Goal: Navigation & Orientation: Find specific page/section

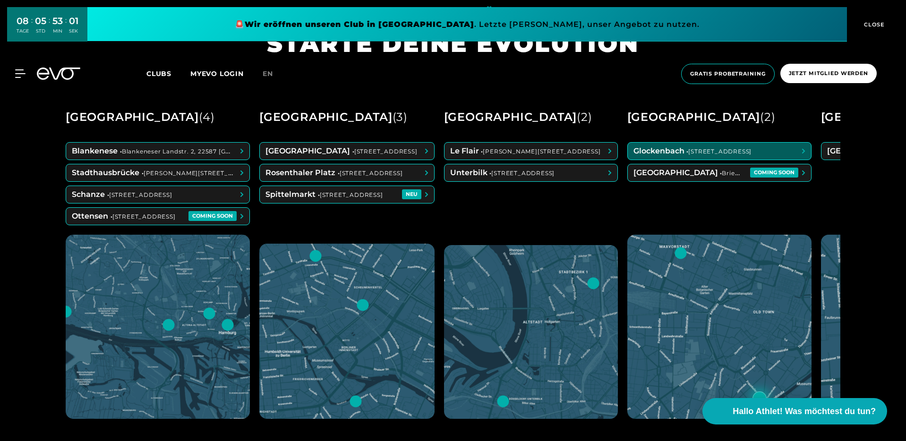
scroll to position [506, 0]
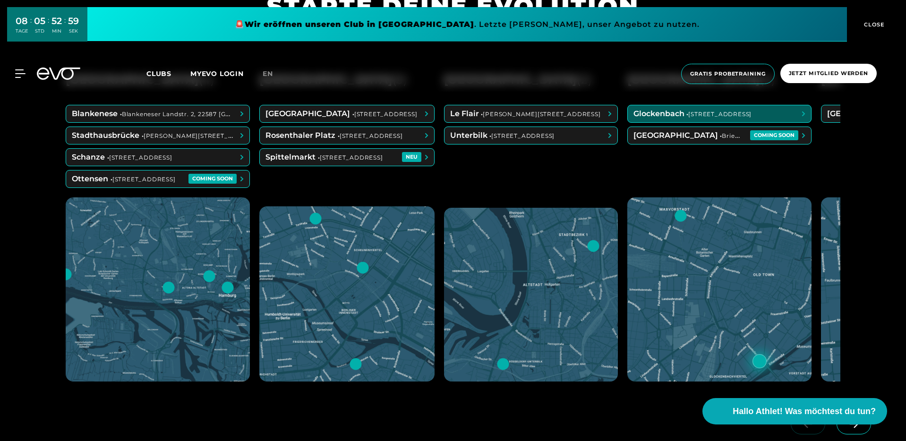
click at [767, 362] on div at bounding box center [759, 361] width 14 height 14
click at [773, 119] on span at bounding box center [719, 113] width 183 height 17
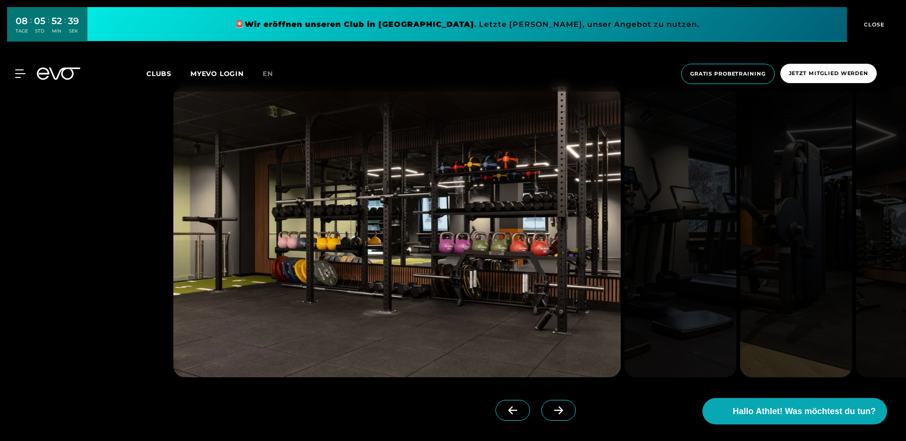
scroll to position [1178, 0]
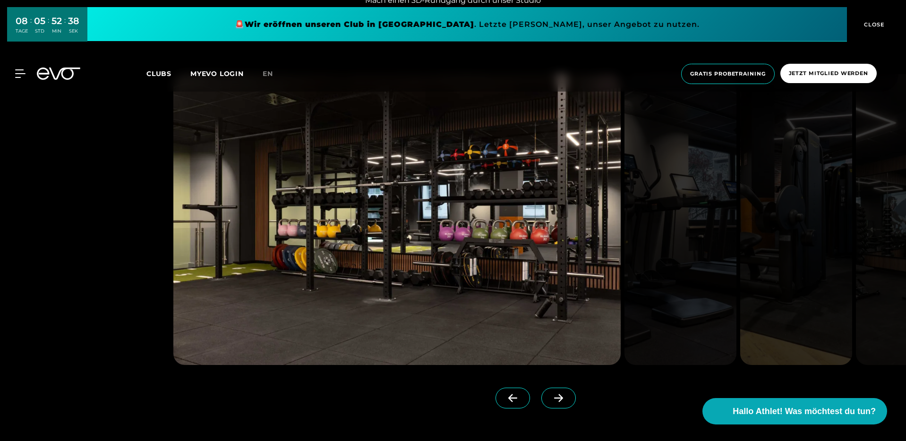
click at [550, 397] on icon at bounding box center [558, 398] width 17 height 9
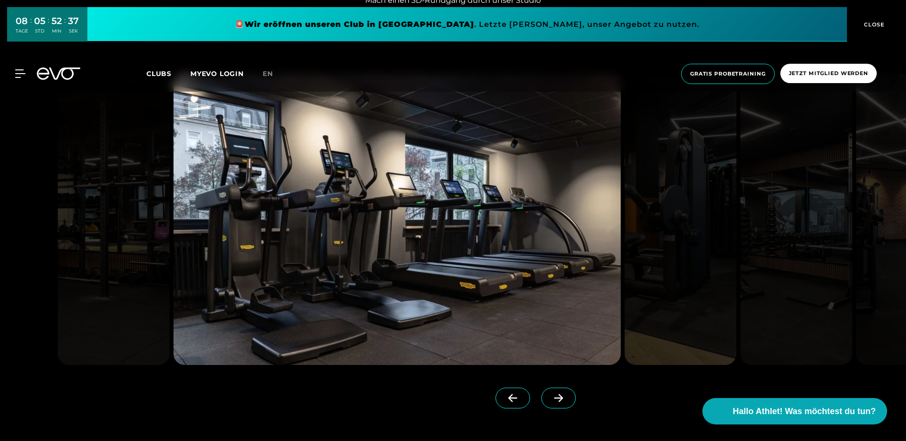
click at [550, 397] on icon at bounding box center [558, 398] width 17 height 9
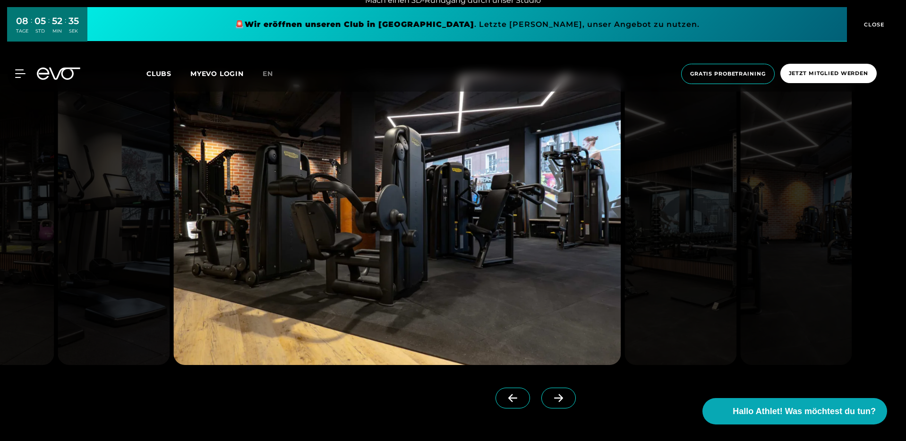
click at [550, 397] on icon at bounding box center [558, 398] width 17 height 9
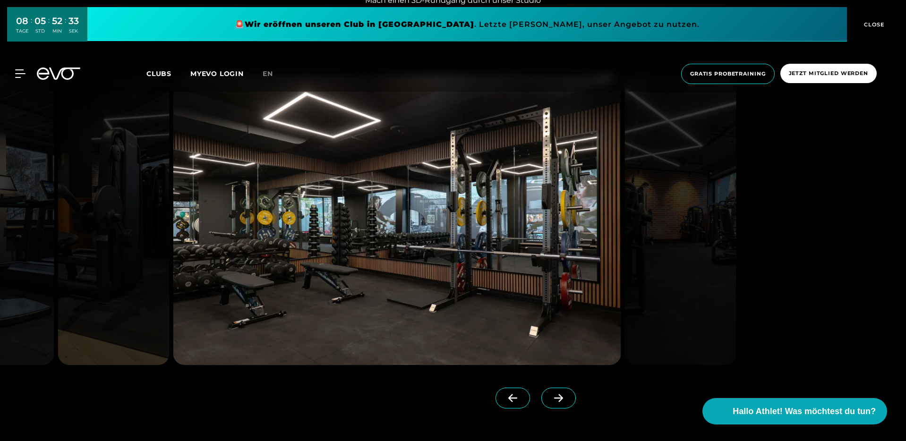
click at [550, 397] on icon at bounding box center [558, 398] width 17 height 9
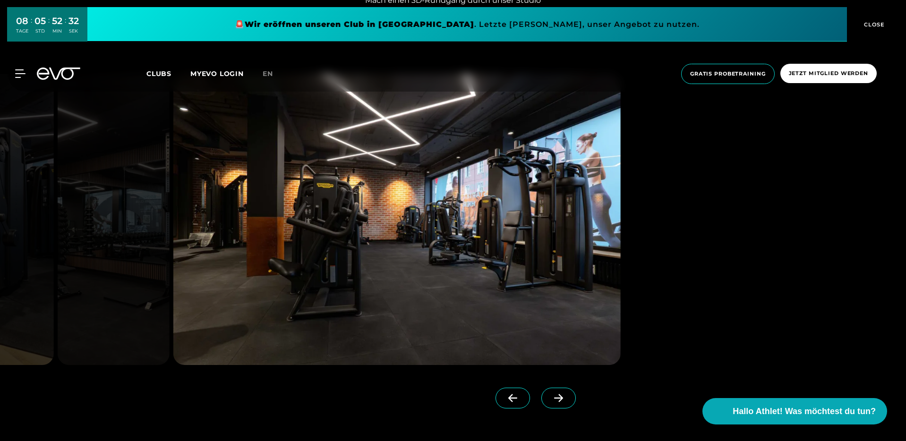
click at [550, 397] on icon at bounding box center [558, 398] width 17 height 9
